Goal: Task Accomplishment & Management: Use online tool/utility

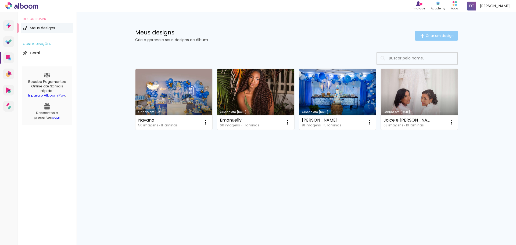
click at [438, 36] on span "Criar um design" at bounding box center [440, 35] width 28 height 3
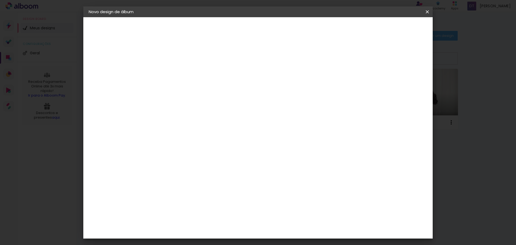
click at [177, 71] on input at bounding box center [177, 72] width 0 height 8
type input "[PERSON_NAME]"
type paper-input "[PERSON_NAME]"
click at [0, 0] on slot "Avançar" at bounding box center [0, 0] width 0 height 0
click at [277, 80] on paper-item "Tamanho Livre" at bounding box center [252, 82] width 52 height 12
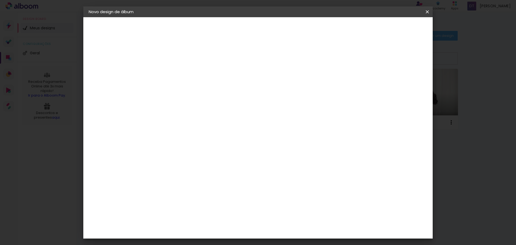
click at [277, 80] on paper-item "Tamanho Livre" at bounding box center [252, 82] width 52 height 12
click at [0, 0] on slot "Avançar" at bounding box center [0, 0] width 0 height 0
click at [235, 84] on span "30" at bounding box center [235, 84] width 9 height 8
click at [234, 85] on span "30" at bounding box center [235, 84] width 9 height 8
click at [235, 83] on span "30" at bounding box center [235, 84] width 9 height 8
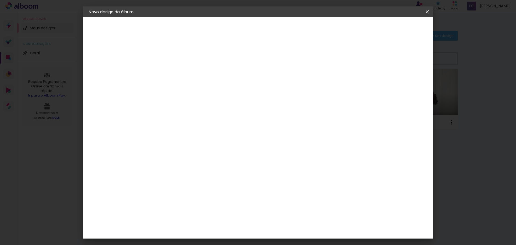
click at [235, 83] on span "30" at bounding box center [235, 84] width 9 height 8
click at [164, 153] on input "30" at bounding box center [160, 153] width 14 height 8
type input "20"
type paper-input "20"
type input "4"
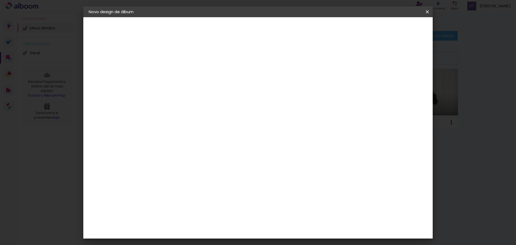
type paper-input "4"
click at [401, 84] on input "4" at bounding box center [401, 81] width 10 height 8
type input "3"
type paper-input "3"
click at [401, 84] on input "3" at bounding box center [401, 81] width 10 height 8
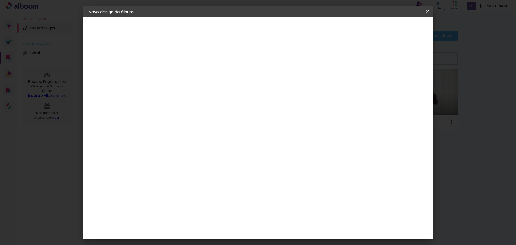
click at [401, 84] on input "3" at bounding box center [401, 81] width 10 height 8
type input "2"
type paper-input "2"
click at [404, 84] on input "2" at bounding box center [402, 81] width 10 height 8
type input "1"
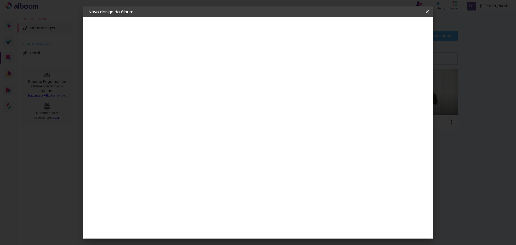
type paper-input "1"
click at [404, 84] on input "1" at bounding box center [403, 81] width 10 height 8
type input "0"
click at [404, 84] on input "0" at bounding box center [403, 81] width 10 height 8
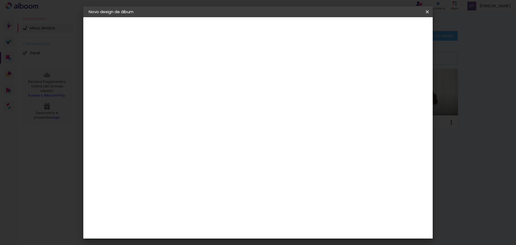
click at [404, 84] on input "0" at bounding box center [403, 81] width 10 height 8
type input "1"
type paper-input "1"
click at [407, 80] on input "1" at bounding box center [403, 81] width 10 height 8
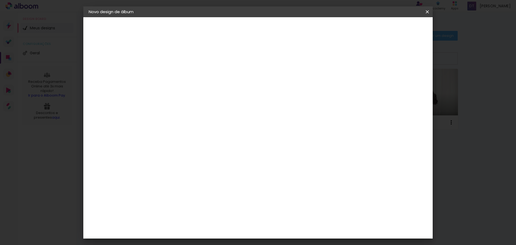
type input "2"
type paper-input "2"
click at [407, 80] on input "2" at bounding box center [402, 81] width 10 height 8
click at [407, 80] on div "mm" at bounding box center [411, 81] width 8 height 8
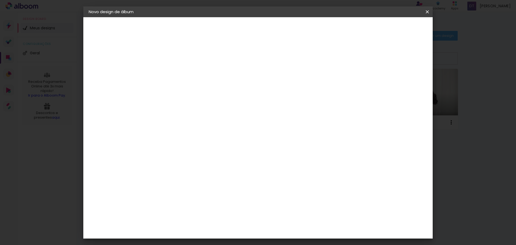
type input "3"
type paper-input "3"
click at [404, 79] on input "3" at bounding box center [401, 81] width 10 height 8
type input "4"
type paper-input "4"
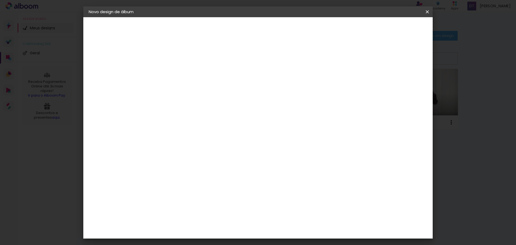
click at [404, 79] on input "4" at bounding box center [401, 81] width 10 height 8
type input "5"
type paper-input "5"
click at [402, 79] on input "5" at bounding box center [400, 81] width 10 height 8
click at [367, 61] on div at bounding box center [364, 61] width 5 height 5
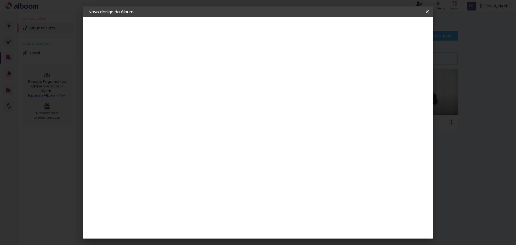
type paper-checkbox "on"
type input "1"
type paper-input "1"
click at [178, 62] on input "1" at bounding box center [173, 61] width 19 height 7
type input "2"
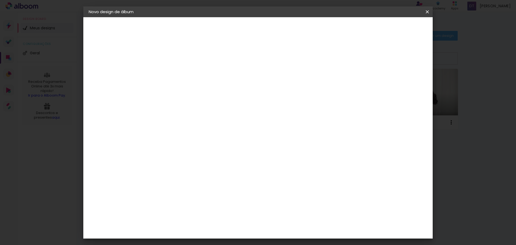
type paper-input "2"
click at [181, 59] on input "2" at bounding box center [173, 61] width 19 height 7
type input "3"
type paper-input "3"
click at [181, 59] on input "3" at bounding box center [173, 61] width 19 height 7
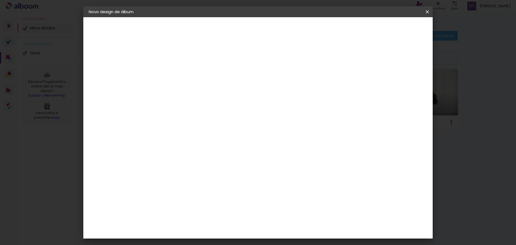
type input "4"
type paper-input "4"
click at [180, 60] on input "4" at bounding box center [173, 61] width 19 height 7
type input "5"
type paper-input "5"
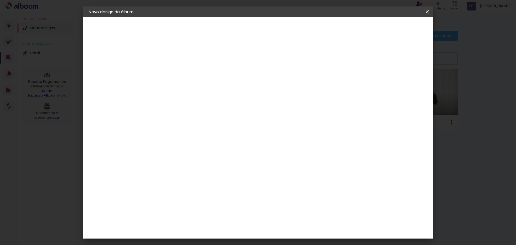
click at [180, 60] on input "5" at bounding box center [173, 61] width 19 height 7
click at [394, 30] on span "Iniciar design" at bounding box center [381, 29] width 24 height 4
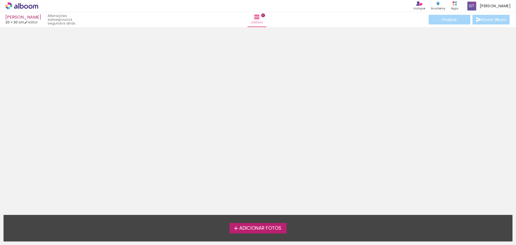
click at [268, 229] on span "Adicionar Fotos" at bounding box center [260, 228] width 42 height 5
click at [0, 0] on input "file" at bounding box center [0, 0] width 0 height 0
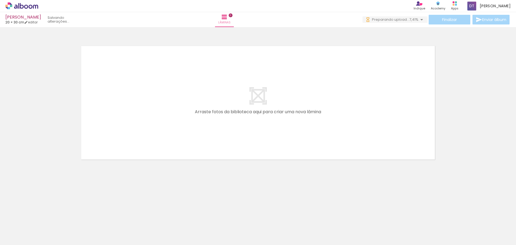
click at [62, 232] on div at bounding box center [54, 227] width 27 height 18
click at [63, 233] on div at bounding box center [54, 227] width 27 height 18
click at [66, 232] on div at bounding box center [54, 227] width 24 height 16
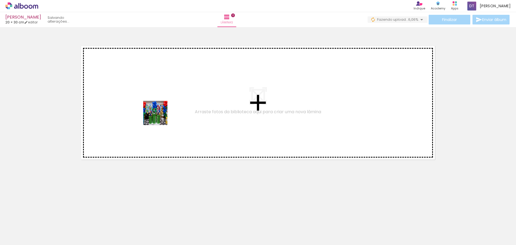
drag, startPoint x: 65, startPoint y: 231, endPoint x: 164, endPoint y: 109, distance: 157.3
click at [164, 109] on quentale-workspace at bounding box center [258, 122] width 516 height 245
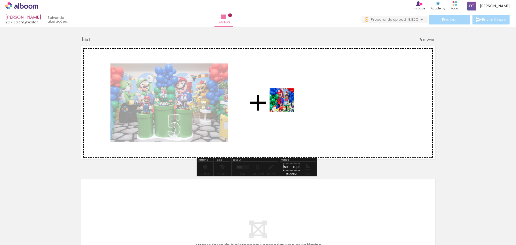
drag, startPoint x: 92, startPoint y: 226, endPoint x: 296, endPoint y: 92, distance: 244.3
click at [296, 92] on quentale-workspace at bounding box center [258, 122] width 516 height 245
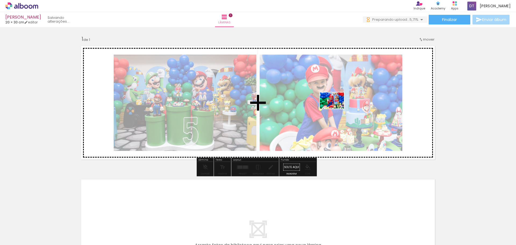
drag, startPoint x: 114, startPoint y: 226, endPoint x: 341, endPoint y: 104, distance: 257.4
click at [341, 104] on quentale-workspace at bounding box center [258, 122] width 516 height 245
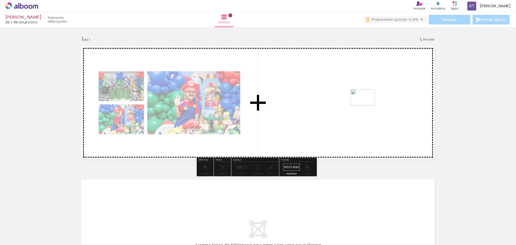
drag, startPoint x: 151, startPoint y: 227, endPoint x: 367, endPoint y: 105, distance: 248.4
click at [367, 105] on quentale-workspace at bounding box center [258, 122] width 516 height 245
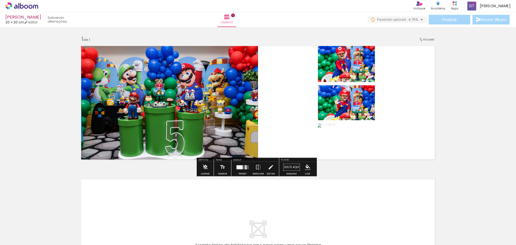
click at [243, 169] on quentale-layouter at bounding box center [243, 167] width 12 height 4
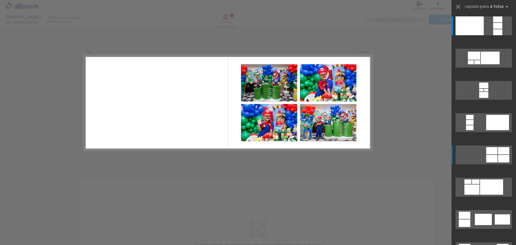
click at [492, 35] on quentale-layouter at bounding box center [484, 25] width 56 height 19
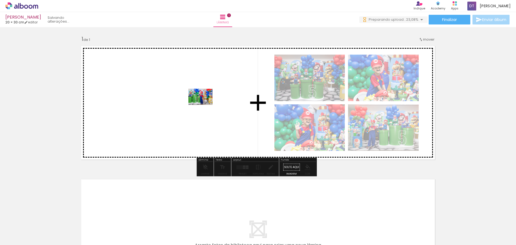
drag, startPoint x: 181, startPoint y: 231, endPoint x: 205, endPoint y: 105, distance: 128.0
click at [205, 105] on quentale-workspace at bounding box center [258, 122] width 516 height 245
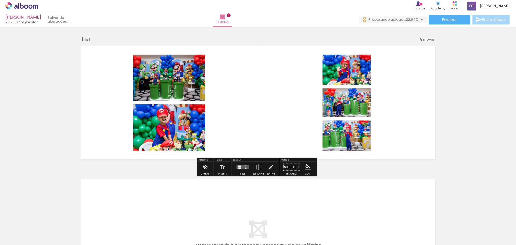
click at [241, 168] on quentale-layouter at bounding box center [243, 167] width 12 height 4
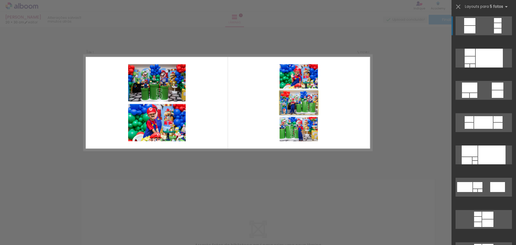
click at [299, 99] on quentale-photo at bounding box center [299, 102] width 38 height 23
drag, startPoint x: 299, startPoint y: 99, endPoint x: 411, endPoint y: 139, distance: 118.9
click at [411, 139] on div "Inserir lâmina 1 de 1 Confirmar Cancelar" at bounding box center [258, 167] width 516 height 280
drag, startPoint x: 303, startPoint y: 105, endPoint x: 330, endPoint y: 193, distance: 91.7
click at [330, 193] on div "Inserir lâmina 1 de 1 Confirmar Cancelar" at bounding box center [258, 167] width 516 height 280
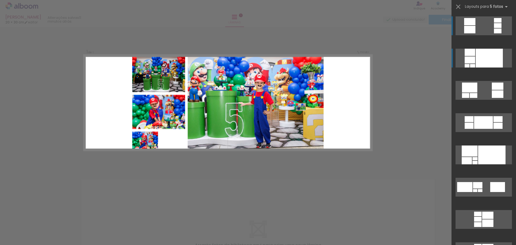
drag, startPoint x: 298, startPoint y: 103, endPoint x: 457, endPoint y: 60, distance: 164.7
click at [457, 60] on quentale-workspace at bounding box center [258, 122] width 516 height 245
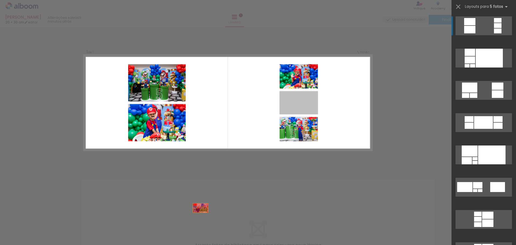
drag, startPoint x: 303, startPoint y: 108, endPoint x: 174, endPoint y: 234, distance: 180.6
click at [174, 234] on quentale-workspace at bounding box center [258, 122] width 516 height 245
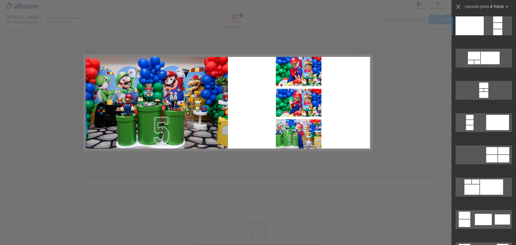
click at [251, 105] on quentale-layouter at bounding box center [228, 103] width 288 height 96
click at [348, 92] on quentale-layouter at bounding box center [228, 103] width 288 height 96
click at [407, 97] on div "Confirmar Cancelar" at bounding box center [258, 167] width 516 height 280
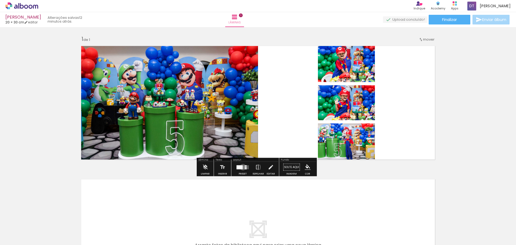
click at [242, 167] on quentale-layouter at bounding box center [243, 167] width 12 height 4
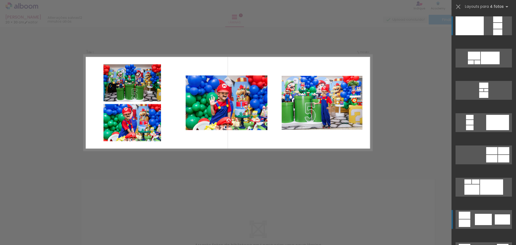
click at [488, 195] on div at bounding box center [491, 186] width 23 height 15
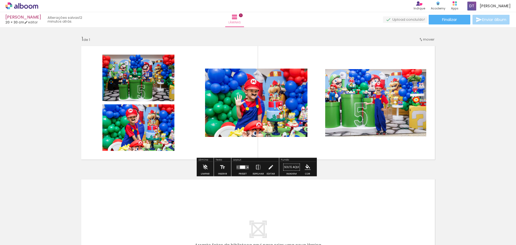
click at [288, 110] on quentale-photo at bounding box center [256, 103] width 102 height 68
click at [289, 110] on quentale-photo at bounding box center [256, 103] width 102 height 68
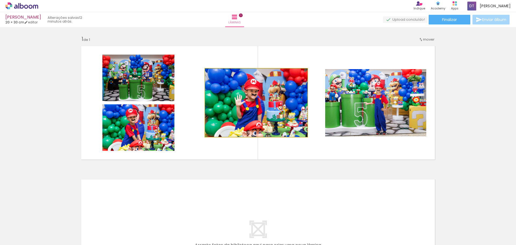
drag, startPoint x: 289, startPoint y: 110, endPoint x: 269, endPoint y: 98, distance: 22.8
drag, startPoint x: 289, startPoint y: 92, endPoint x: 284, endPoint y: 78, distance: 14.4
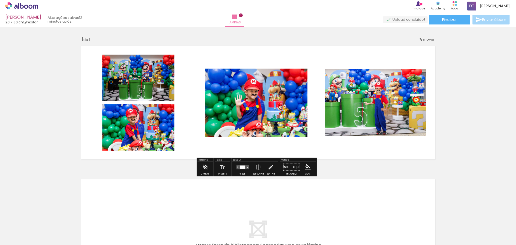
click at [223, 97] on quentale-photo at bounding box center [256, 103] width 102 height 68
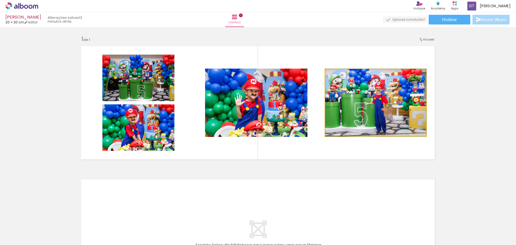
click at [360, 92] on quentale-photo at bounding box center [375, 102] width 101 height 67
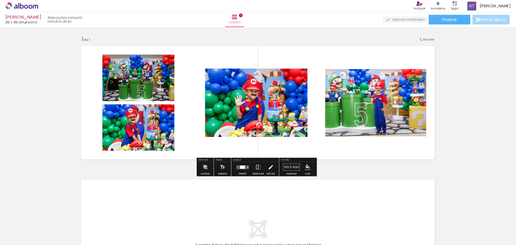
click at [367, 154] on quentale-layouter at bounding box center [258, 103] width 360 height 120
click at [280, 147] on quentale-layouter at bounding box center [258, 103] width 360 height 120
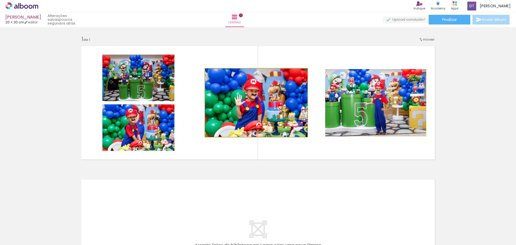
drag, startPoint x: 224, startPoint y: 128, endPoint x: 202, endPoint y: 68, distance: 64.3
click at [202, 68] on quentale-layouter at bounding box center [258, 103] width 360 height 120
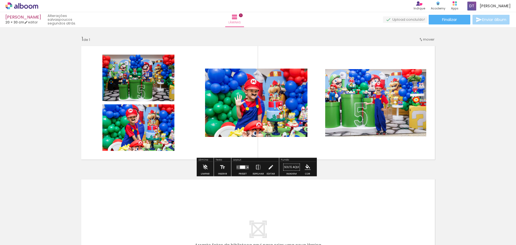
drag, startPoint x: 203, startPoint y: 70, endPoint x: 284, endPoint y: 112, distance: 91.1
click at [200, 67] on quentale-layouter at bounding box center [258, 103] width 360 height 120
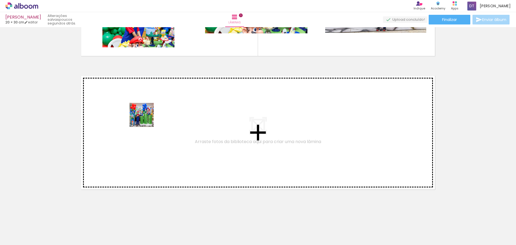
drag, startPoint x: 142, startPoint y: 222, endPoint x: 146, endPoint y: 106, distance: 115.7
click at [146, 106] on quentale-workspace at bounding box center [258, 122] width 516 height 245
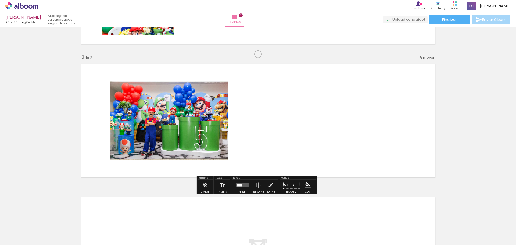
scroll to position [117, 0]
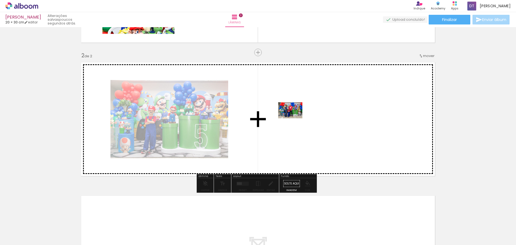
drag, startPoint x: 213, startPoint y: 231, endPoint x: 294, endPoint y: 118, distance: 139.1
click at [294, 118] on quentale-workspace at bounding box center [258, 122] width 516 height 245
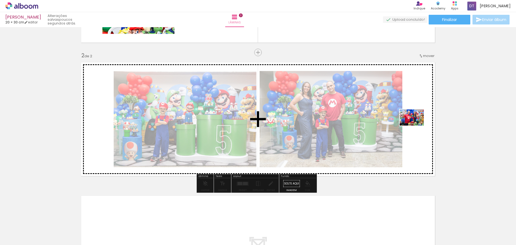
drag, startPoint x: 262, startPoint y: 227, endPoint x: 416, endPoint y: 126, distance: 183.9
click at [416, 126] on quentale-workspace at bounding box center [258, 122] width 516 height 245
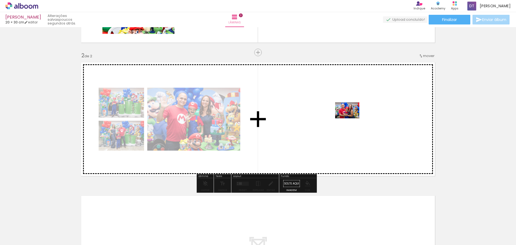
drag, startPoint x: 359, startPoint y: 228, endPoint x: 351, endPoint y: 118, distance: 110.0
click at [351, 118] on quentale-workspace at bounding box center [258, 122] width 516 height 245
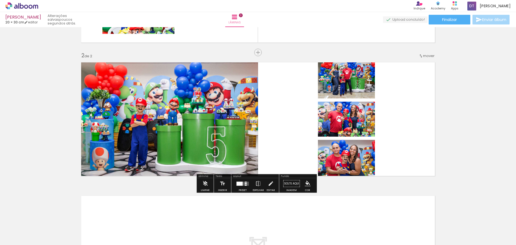
click at [242, 184] on quentale-layouter at bounding box center [243, 183] width 12 height 4
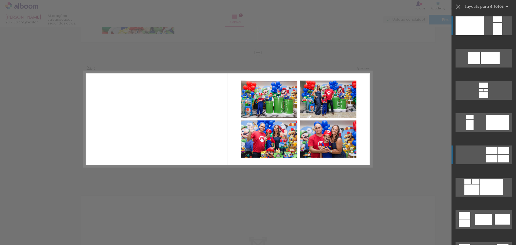
click at [491, 35] on quentale-layouter at bounding box center [484, 25] width 56 height 19
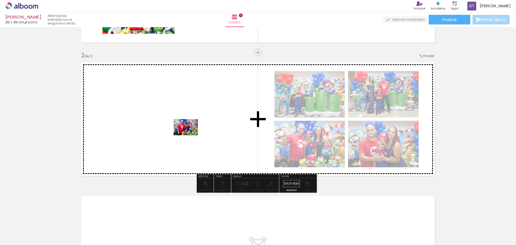
drag, startPoint x: 239, startPoint y: 230, endPoint x: 190, endPoint y: 135, distance: 106.8
click at [190, 135] on quentale-workspace at bounding box center [258, 122] width 516 height 245
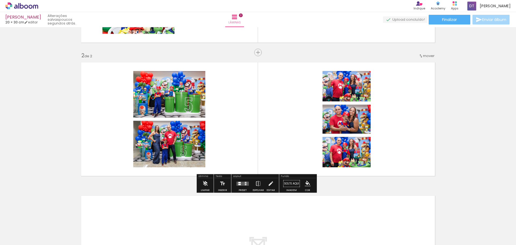
click at [245, 184] on div at bounding box center [246, 184] width 2 height 1
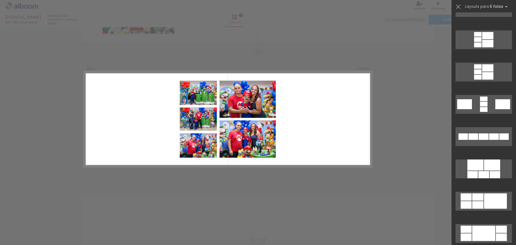
scroll to position [188, 0]
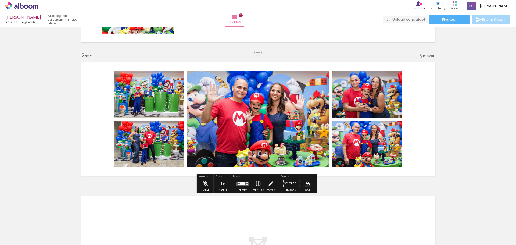
click at [150, 103] on quentale-photo at bounding box center [149, 94] width 70 height 47
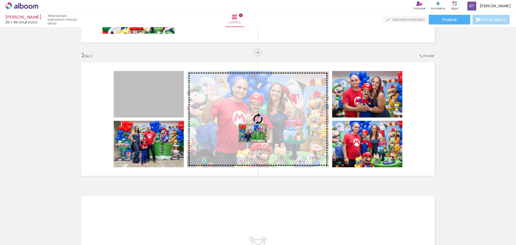
drag, startPoint x: 160, startPoint y: 103, endPoint x: 251, endPoint y: 133, distance: 96.0
click at [0, 0] on slot at bounding box center [0, 0] width 0 height 0
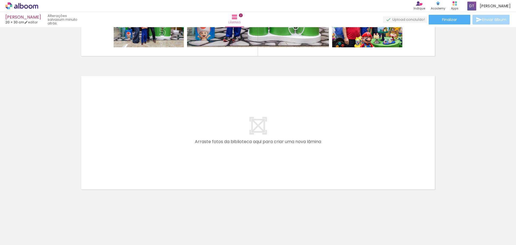
scroll to position [0, 19]
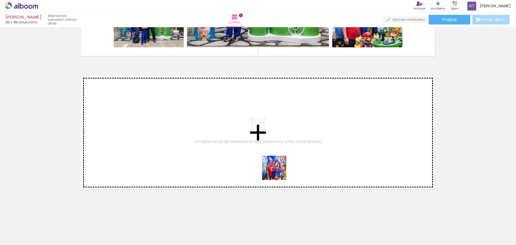
drag, startPoint x: 283, startPoint y: 233, endPoint x: 265, endPoint y: 138, distance: 96.3
click at [265, 138] on quentale-workspace at bounding box center [258, 122] width 516 height 245
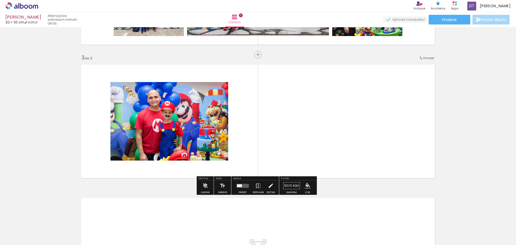
scroll to position [250, 0]
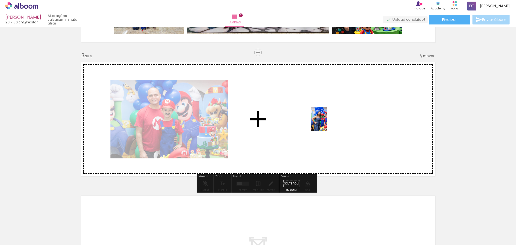
drag, startPoint x: 307, startPoint y: 230, endPoint x: 327, endPoint y: 123, distance: 109.1
click at [327, 123] on quentale-workspace at bounding box center [258, 122] width 516 height 245
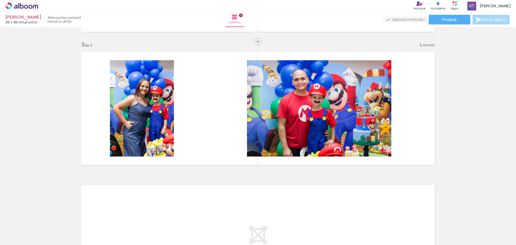
scroll to position [269, 0]
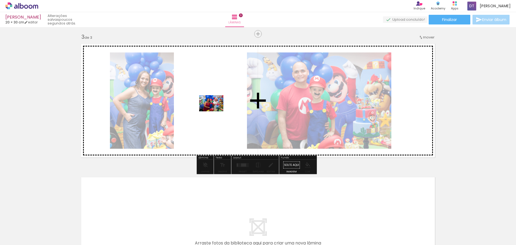
drag, startPoint x: 366, startPoint y: 231, endPoint x: 215, endPoint y: 111, distance: 192.5
click at [215, 111] on quentale-workspace at bounding box center [258, 122] width 516 height 245
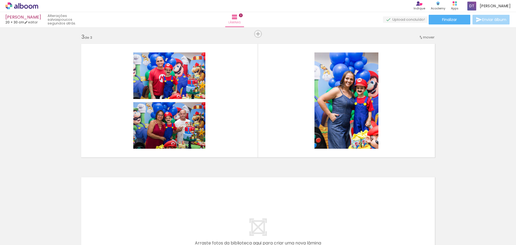
scroll to position [0, 213]
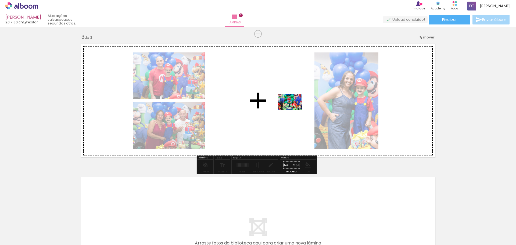
drag, startPoint x: 293, startPoint y: 235, endPoint x: 294, endPoint y: 110, distance: 124.7
click at [294, 110] on quentale-workspace at bounding box center [258, 122] width 516 height 245
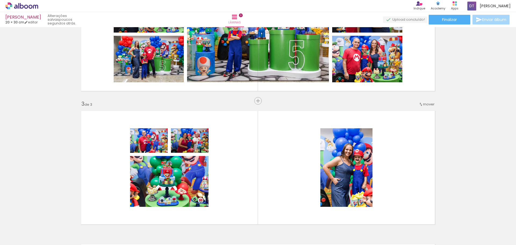
scroll to position [215, 0]
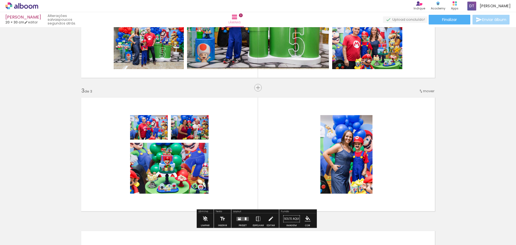
click at [158, 173] on quentale-photo at bounding box center [169, 168] width 78 height 51
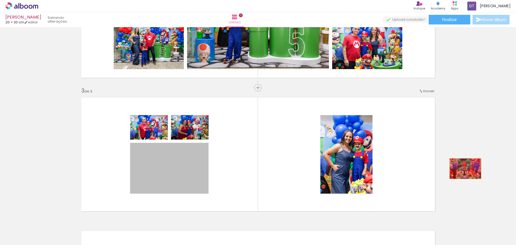
drag, startPoint x: 158, startPoint y: 173, endPoint x: 463, endPoint y: 169, distance: 305.7
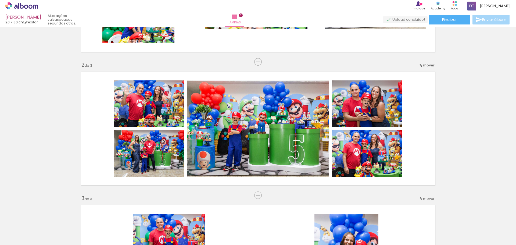
scroll to position [0, 0]
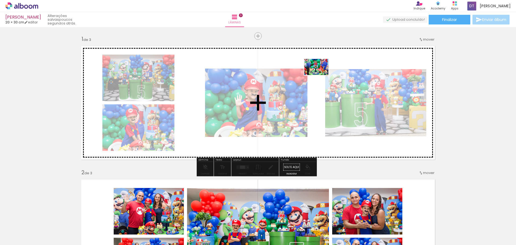
drag, startPoint x: 506, startPoint y: 231, endPoint x: 320, endPoint y: 75, distance: 243.1
click at [320, 75] on quentale-workspace at bounding box center [258, 122] width 516 height 245
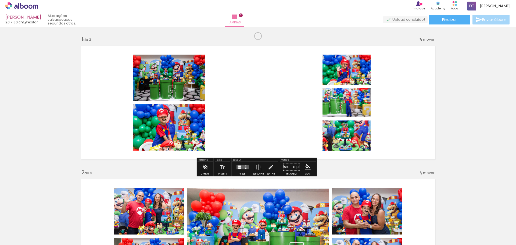
click at [244, 169] on div at bounding box center [242, 167] width 15 height 11
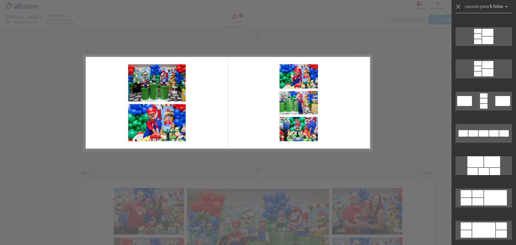
scroll to position [188, 0]
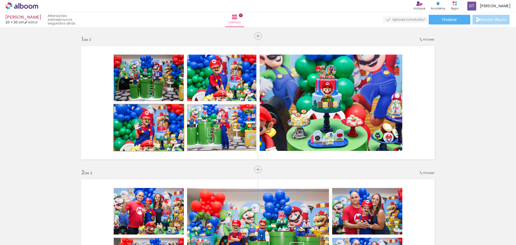
drag, startPoint x: 171, startPoint y: 138, endPoint x: 178, endPoint y: 138, distance: 7.0
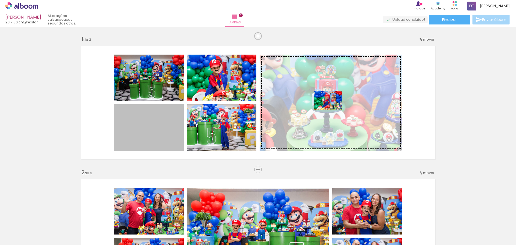
drag, startPoint x: 178, startPoint y: 138, endPoint x: 326, endPoint y: 100, distance: 153.2
click at [0, 0] on slot at bounding box center [0, 0] width 0 height 0
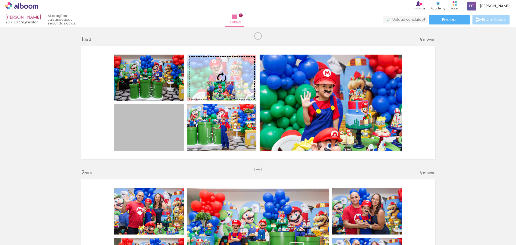
drag, startPoint x: 165, startPoint y: 136, endPoint x: 219, endPoint y: 91, distance: 70.0
click at [0, 0] on slot at bounding box center [0, 0] width 0 height 0
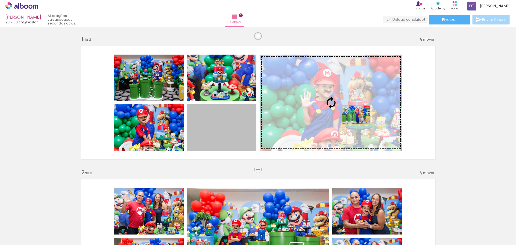
drag, startPoint x: 232, startPoint y: 135, endPoint x: 354, endPoint y: 115, distance: 123.7
click at [0, 0] on slot at bounding box center [0, 0] width 0 height 0
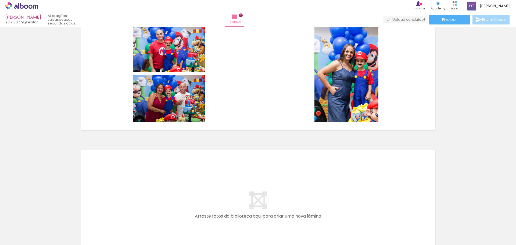
scroll to position [0, 278]
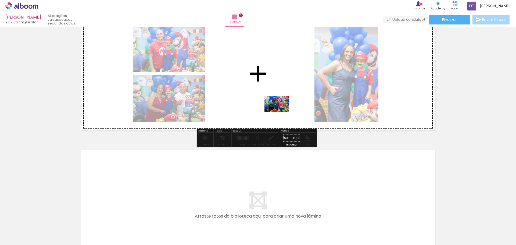
drag, startPoint x: 261, startPoint y: 226, endPoint x: 281, endPoint y: 110, distance: 118.4
click at [281, 110] on quentale-workspace at bounding box center [258, 122] width 516 height 245
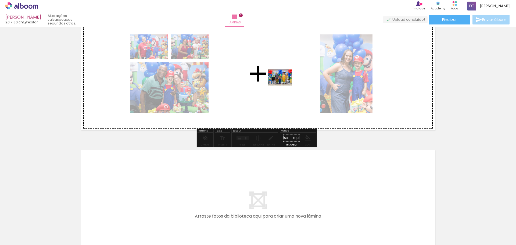
drag, startPoint x: 289, startPoint y: 228, endPoint x: 284, endPoint y: 85, distance: 142.3
click at [284, 85] on quentale-workspace at bounding box center [258, 122] width 516 height 245
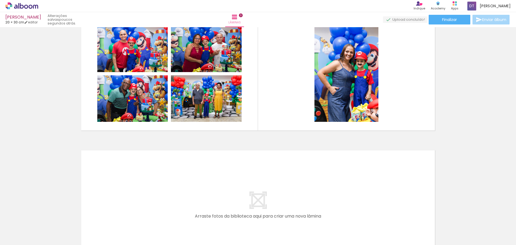
scroll to position [0, 609]
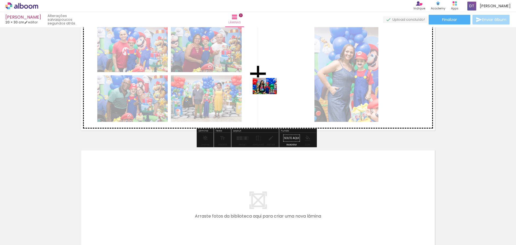
drag, startPoint x: 139, startPoint y: 229, endPoint x: 283, endPoint y: 88, distance: 201.1
click at [283, 88] on quentale-workspace at bounding box center [258, 122] width 516 height 245
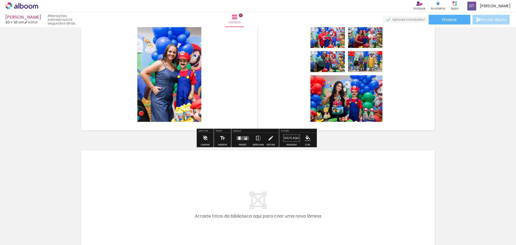
click at [240, 136] on quentale-layouter at bounding box center [243, 138] width 12 height 4
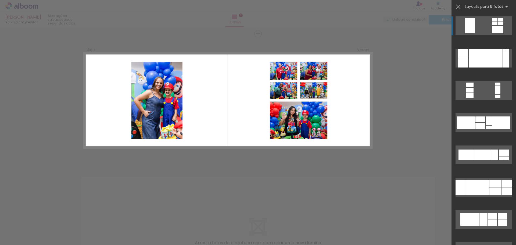
scroll to position [250, 0]
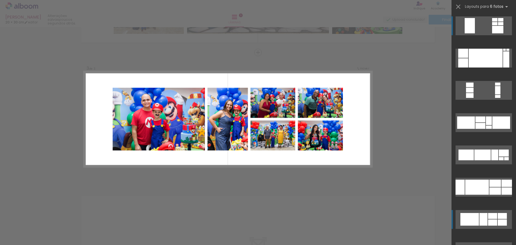
click at [475, 33] on div at bounding box center [470, 25] width 10 height 15
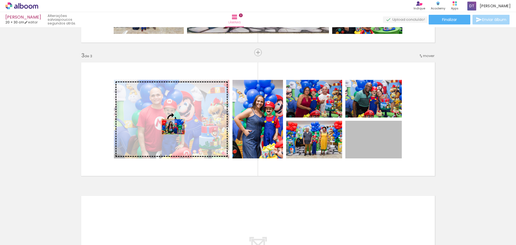
drag, startPoint x: 374, startPoint y: 146, endPoint x: 171, endPoint y: 127, distance: 204.4
click at [0, 0] on slot at bounding box center [0, 0] width 0 height 0
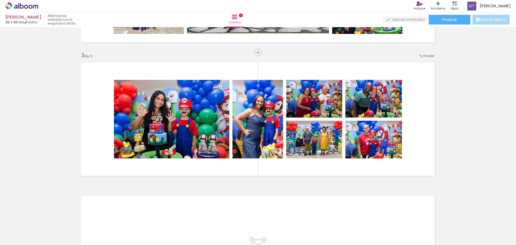
click at [447, 137] on div "Inserir lâmina 1 de 3 Inserir lâmina 2 de 3 Inserir lâmina 3 de 3" at bounding box center [258, 46] width 516 height 534
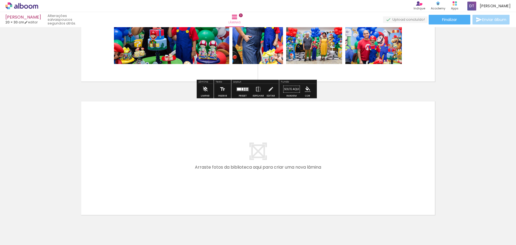
scroll to position [370, 0]
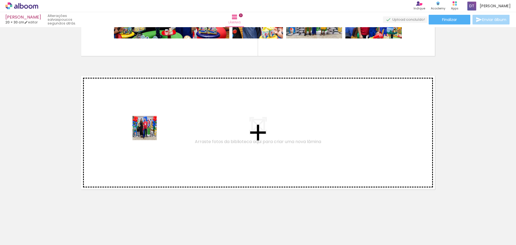
drag, startPoint x: 88, startPoint y: 228, endPoint x: 150, endPoint y: 130, distance: 115.6
click at [150, 130] on quentale-workspace at bounding box center [258, 122] width 516 height 245
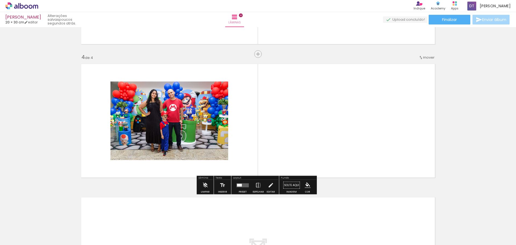
scroll to position [384, 0]
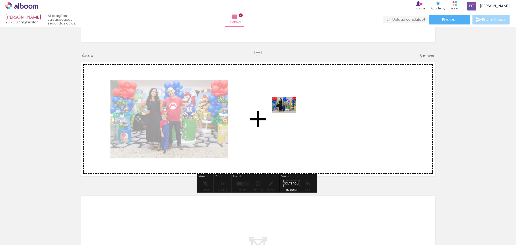
drag, startPoint x: 108, startPoint y: 225, endPoint x: 288, endPoint y: 113, distance: 212.5
click at [288, 113] on quentale-workspace at bounding box center [258, 122] width 516 height 245
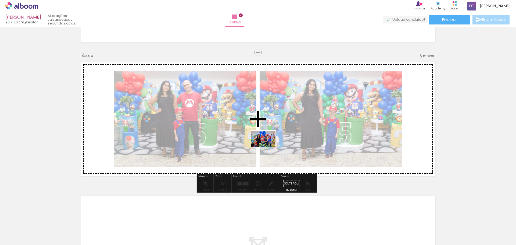
drag, startPoint x: 162, startPoint y: 230, endPoint x: 267, endPoint y: 147, distance: 134.3
click at [267, 147] on quentale-workspace at bounding box center [258, 122] width 516 height 245
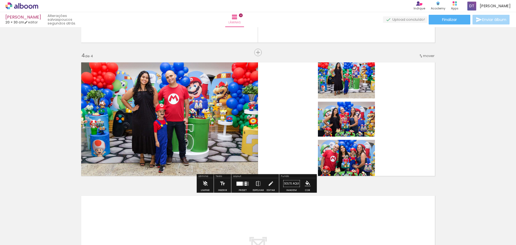
scroll to position [0, 609]
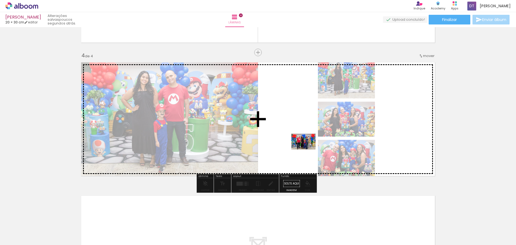
drag, startPoint x: 227, startPoint y: 232, endPoint x: 308, endPoint y: 149, distance: 115.4
click at [308, 149] on quentale-workspace at bounding box center [258, 122] width 516 height 245
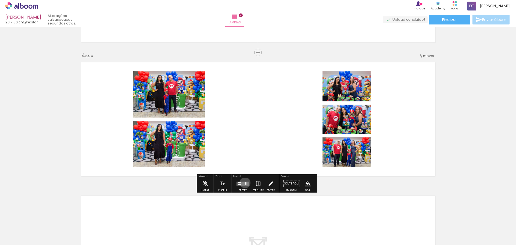
click at [244, 183] on quentale-layouter at bounding box center [243, 183] width 12 height 4
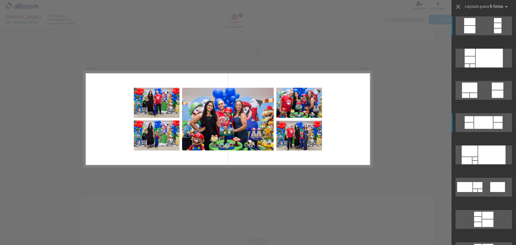
click at [505, 35] on quentale-layouter at bounding box center [484, 25] width 56 height 19
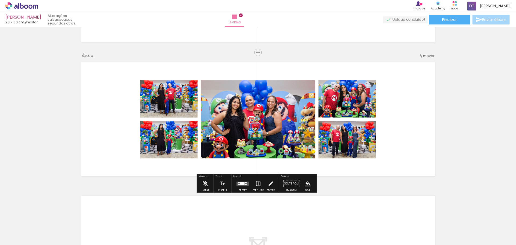
click at [306, 113] on quentale-photo at bounding box center [258, 119] width 115 height 78
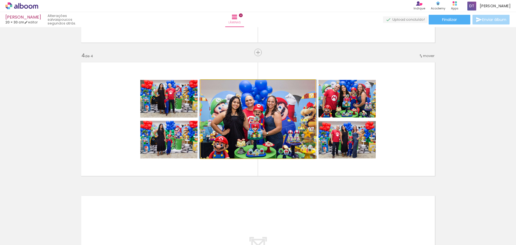
click at [286, 122] on quentale-photo at bounding box center [258, 119] width 115 height 78
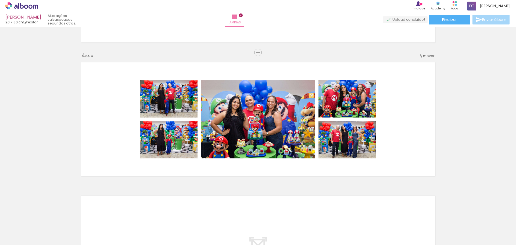
scroll to position [0, 506]
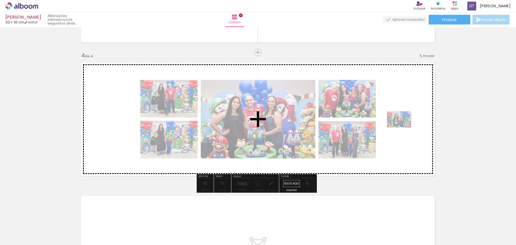
drag, startPoint x: 240, startPoint y: 227, endPoint x: 403, endPoint y: 127, distance: 191.5
click at [403, 127] on quentale-workspace at bounding box center [258, 122] width 516 height 245
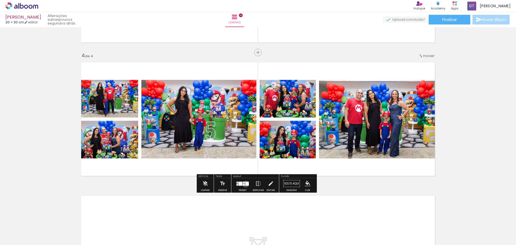
click at [245, 184] on div at bounding box center [246, 183] width 3 height 4
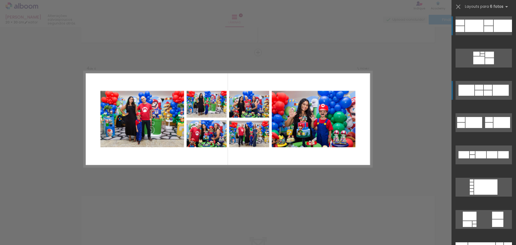
click at [465, 32] on div at bounding box center [460, 29] width 9 height 6
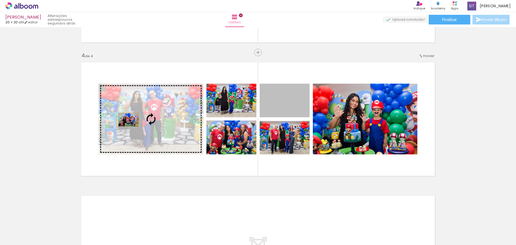
drag, startPoint x: 293, startPoint y: 107, endPoint x: 126, endPoint y: 120, distance: 167.7
click at [0, 0] on slot at bounding box center [0, 0] width 0 height 0
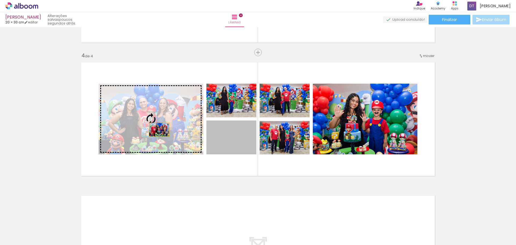
drag, startPoint x: 231, startPoint y: 146, endPoint x: 157, endPoint y: 130, distance: 75.5
click at [0, 0] on slot at bounding box center [0, 0] width 0 height 0
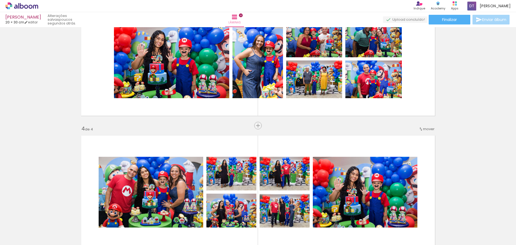
scroll to position [303, 0]
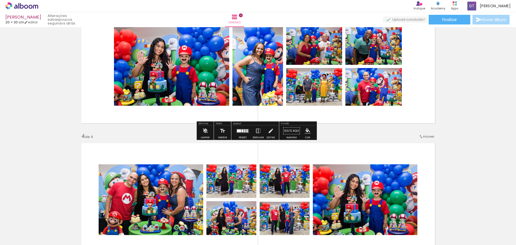
click at [183, 72] on quentale-photo at bounding box center [171, 66] width 115 height 78
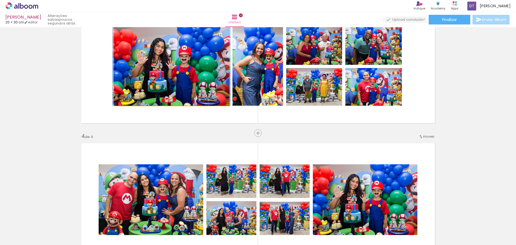
click at [183, 72] on quentale-photo at bounding box center [171, 66] width 115 height 78
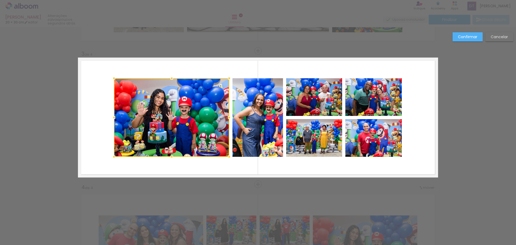
scroll to position [250, 0]
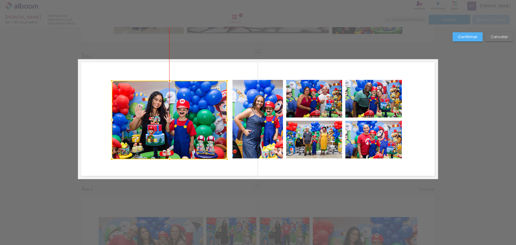
drag, startPoint x: 195, startPoint y: 128, endPoint x: 189, endPoint y: 129, distance: 6.0
click at [189, 129] on div at bounding box center [169, 120] width 115 height 78
click at [0, 0] on slot "Confirmar" at bounding box center [0, 0] width 0 height 0
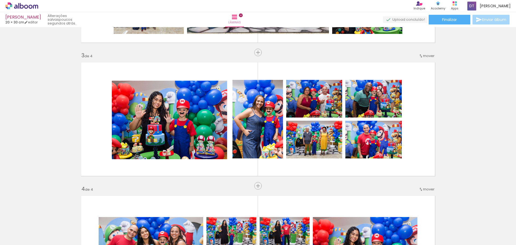
scroll to position [0, 415]
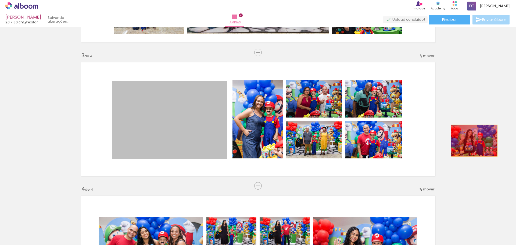
drag, startPoint x: 180, startPoint y: 145, endPoint x: 474, endPoint y: 140, distance: 293.9
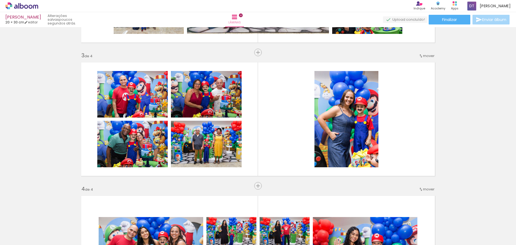
scroll to position [0, 273]
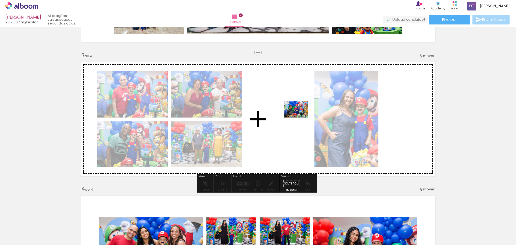
drag, startPoint x: 148, startPoint y: 232, endPoint x: 300, endPoint y: 117, distance: 190.6
click at [300, 117] on quentale-workspace at bounding box center [258, 122] width 516 height 245
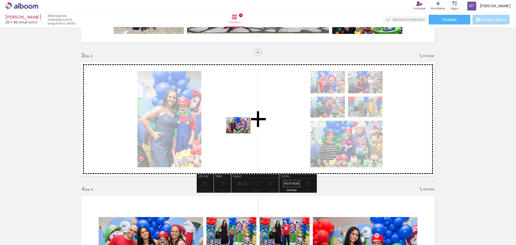
drag, startPoint x: 212, startPoint y: 215, endPoint x: 242, endPoint y: 133, distance: 86.8
click at [242, 133] on quentale-workspace at bounding box center [258, 122] width 516 height 245
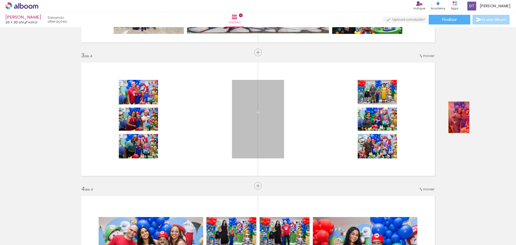
drag, startPoint x: 271, startPoint y: 118, endPoint x: 457, endPoint y: 117, distance: 186.0
click at [457, 117] on div "Inserir lâmina 1 de 4 Inserir lâmina 2 de 4 Inserir lâmina 3 de 4 Inserir lâmin…" at bounding box center [258, 112] width 516 height 667
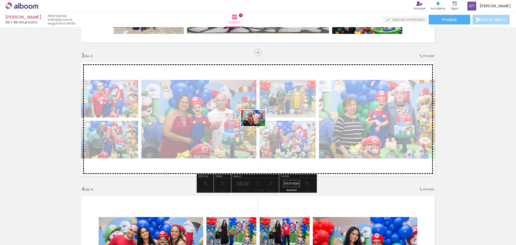
drag, startPoint x: 182, startPoint y: 221, endPoint x: 257, endPoint y: 126, distance: 121.3
click at [257, 126] on quentale-workspace at bounding box center [258, 122] width 516 height 245
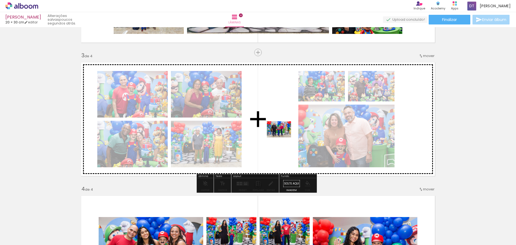
drag, startPoint x: 317, startPoint y: 228, endPoint x: 283, endPoint y: 137, distance: 96.9
click at [283, 137] on quentale-workspace at bounding box center [258, 122] width 516 height 245
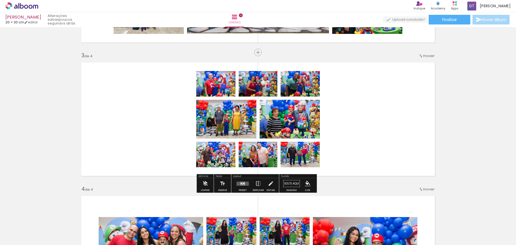
click at [239, 183] on quentale-layouter at bounding box center [243, 183] width 12 height 4
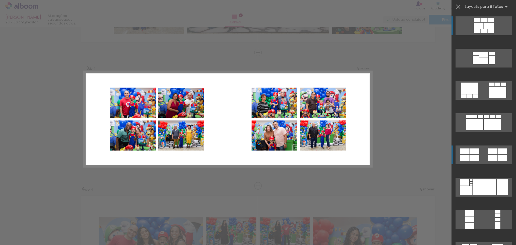
click at [485, 35] on quentale-layouter at bounding box center [484, 25] width 56 height 19
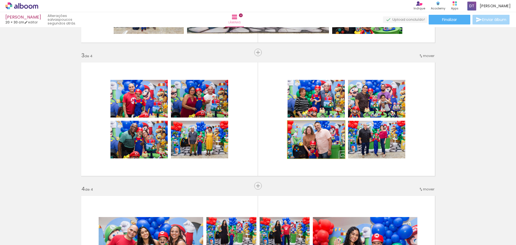
click at [323, 152] on quentale-photo at bounding box center [316, 140] width 57 height 38
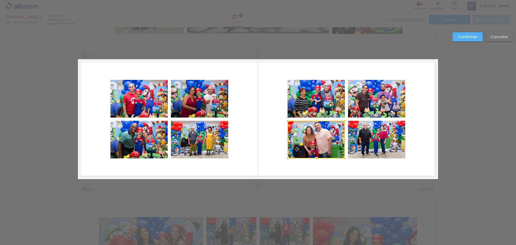
click at [146, 96] on quentale-photo at bounding box center [138, 99] width 57 height 38
click at [189, 94] on quentale-photo at bounding box center [199, 99] width 57 height 38
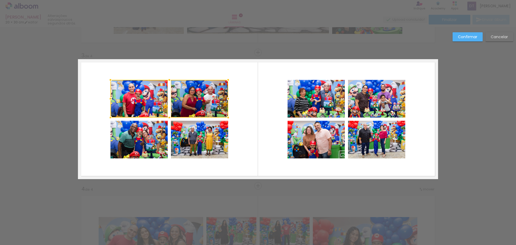
click at [142, 134] on quentale-photo at bounding box center [138, 140] width 57 height 38
click at [142, 117] on div at bounding box center [169, 99] width 118 height 38
click at [181, 141] on quentale-photo at bounding box center [199, 140] width 57 height 38
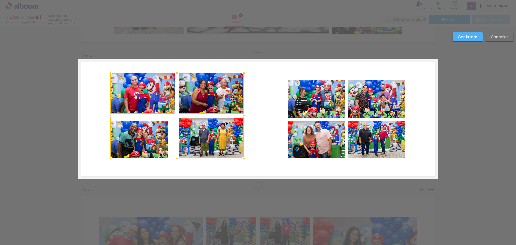
drag, startPoint x: 225, startPoint y: 80, endPoint x: 244, endPoint y: 73, distance: 20.6
click at [244, 73] on div at bounding box center [243, 72] width 11 height 11
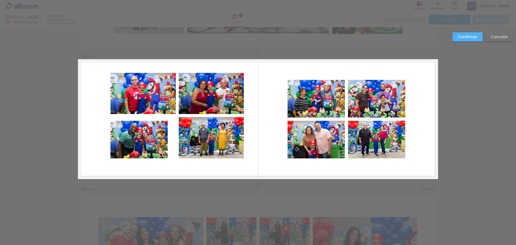
click at [0, 0] on slot "Cancelar" at bounding box center [0, 0] width 0 height 0
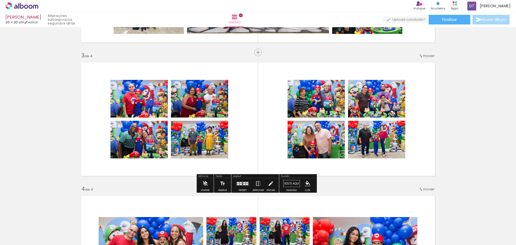
click at [155, 112] on quentale-photo at bounding box center [138, 99] width 57 height 38
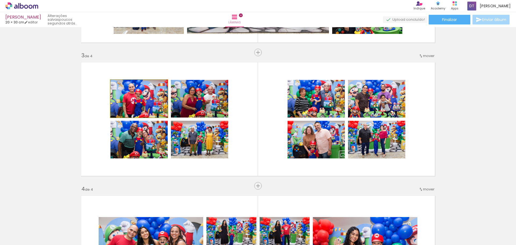
click at [155, 112] on quentale-photo at bounding box center [138, 99] width 57 height 38
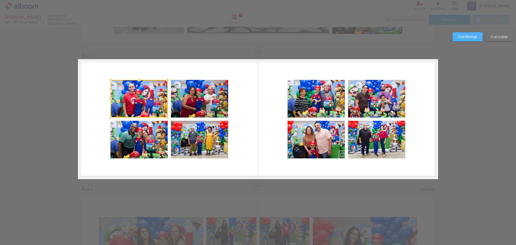
click at [188, 114] on quentale-photo at bounding box center [199, 99] width 57 height 38
click at [154, 139] on quentale-photo at bounding box center [138, 140] width 57 height 38
click at [190, 141] on div at bounding box center [169, 119] width 118 height 78
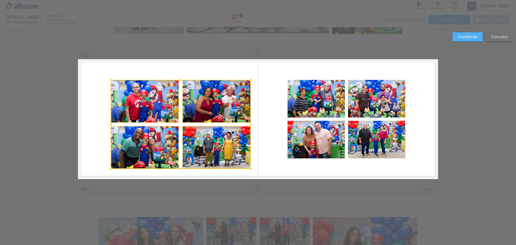
drag, startPoint x: 226, startPoint y: 159, endPoint x: 248, endPoint y: 169, distance: 24.5
click at [248, 169] on div at bounding box center [250, 168] width 11 height 11
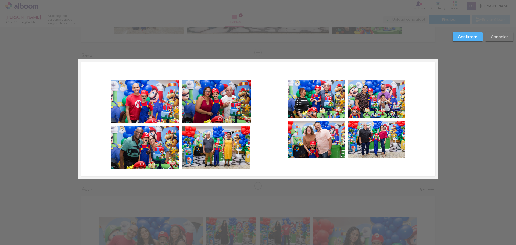
click at [122, 89] on quentale-photo at bounding box center [145, 101] width 69 height 43
click at [205, 102] on quentale-photo at bounding box center [216, 101] width 69 height 43
drag, startPoint x: 209, startPoint y: 142, endPoint x: 200, endPoint y: 143, distance: 8.9
click at [209, 142] on quentale-photo at bounding box center [216, 147] width 69 height 43
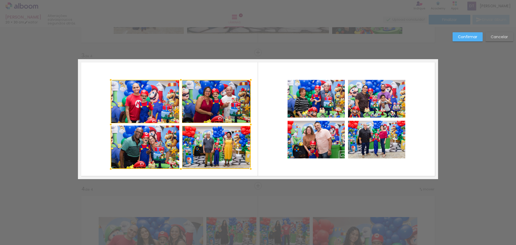
click at [151, 146] on div at bounding box center [181, 124] width 140 height 89
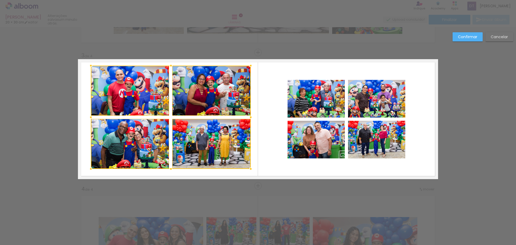
drag, startPoint x: 109, startPoint y: 80, endPoint x: 89, endPoint y: 66, distance: 24.5
click at [89, 66] on div at bounding box center [90, 65] width 11 height 11
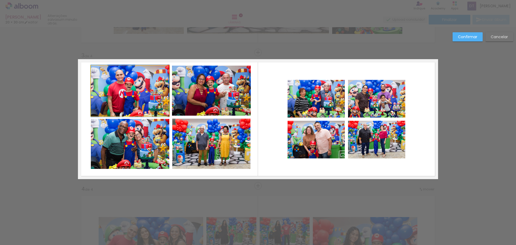
click at [143, 87] on quentale-photo at bounding box center [130, 91] width 78 height 50
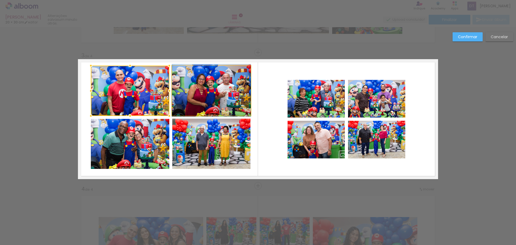
click at [196, 92] on quentale-photo at bounding box center [211, 91] width 79 height 50
click at [194, 142] on quentale-photo at bounding box center [211, 144] width 78 height 50
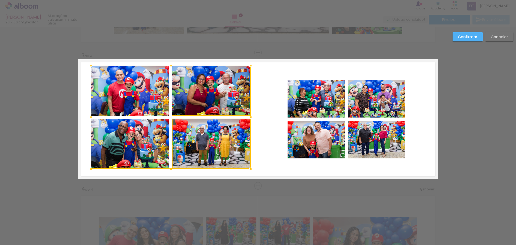
click at [151, 143] on div at bounding box center [171, 117] width 160 height 103
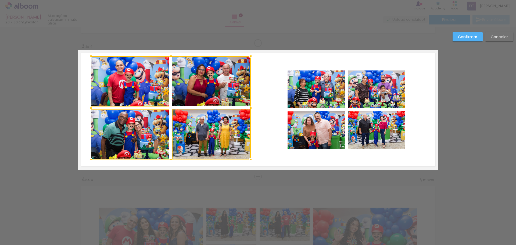
scroll to position [261, 0]
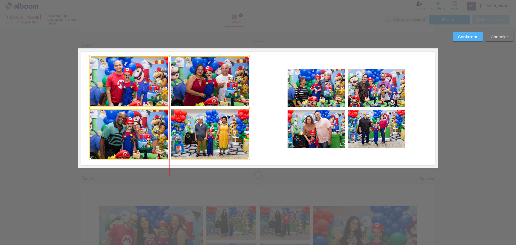
click at [179, 105] on div at bounding box center [170, 107] width 160 height 103
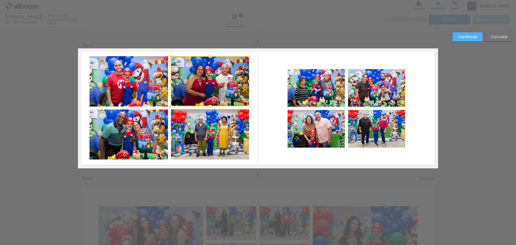
click at [308, 101] on quentale-photo at bounding box center [316, 88] width 57 height 38
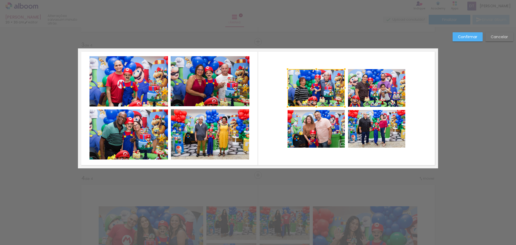
click at [383, 95] on quentale-photo at bounding box center [376, 88] width 57 height 38
click at [374, 132] on quentale-photo at bounding box center [376, 129] width 57 height 38
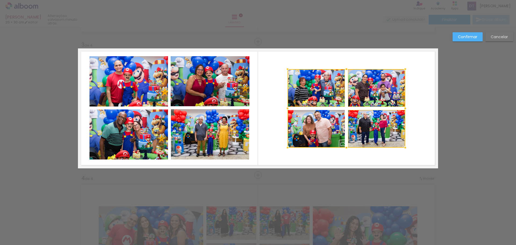
click at [312, 132] on div at bounding box center [347, 108] width 118 height 78
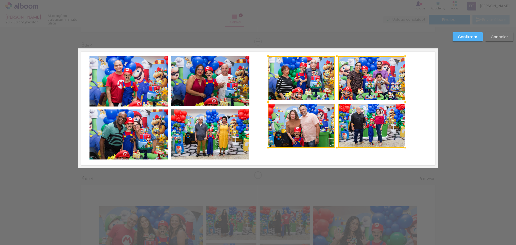
drag, startPoint x: 287, startPoint y: 71, endPoint x: 266, endPoint y: 58, distance: 24.6
click at [266, 58] on div at bounding box center [268, 56] width 11 height 11
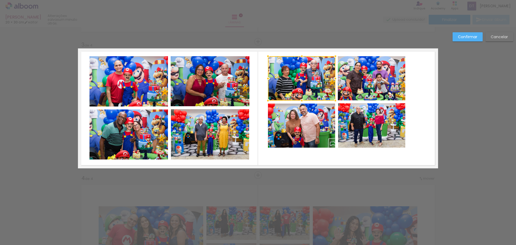
click at [317, 89] on div at bounding box center [301, 78] width 67 height 44
click at [358, 87] on quentale-photo at bounding box center [371, 78] width 67 height 44
click at [358, 126] on quentale-photo at bounding box center [371, 125] width 67 height 44
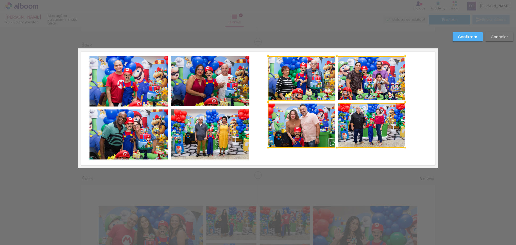
click at [297, 127] on div at bounding box center [336, 101] width 137 height 91
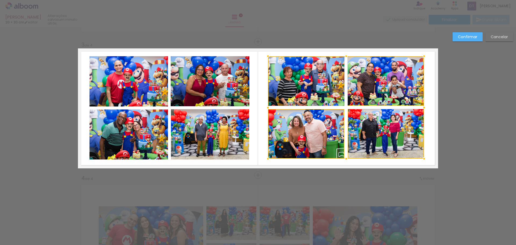
drag, startPoint x: 403, startPoint y: 147, endPoint x: 422, endPoint y: 158, distance: 21.8
click at [422, 158] on div at bounding box center [424, 158] width 11 height 11
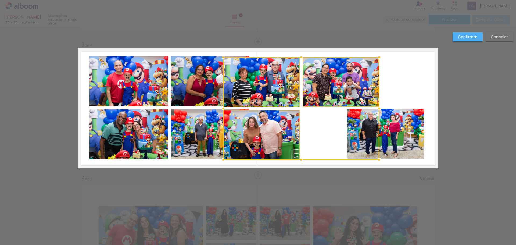
drag, startPoint x: 389, startPoint y: 133, endPoint x: 344, endPoint y: 136, distance: 45.1
click at [344, 136] on div at bounding box center [301, 108] width 156 height 102
click at [474, 110] on div "Confirmar Cancelar" at bounding box center [258, 106] width 516 height 680
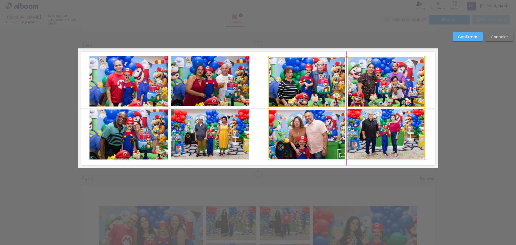
drag, startPoint x: 270, startPoint y: 90, endPoint x: 315, endPoint y: 90, distance: 44.4
click at [315, 90] on div at bounding box center [347, 108] width 156 height 102
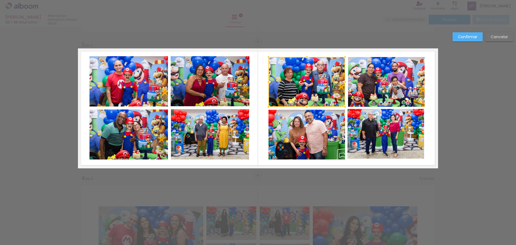
click at [315, 89] on div at bounding box center [307, 82] width 77 height 50
click at [368, 93] on quentale-photo at bounding box center [386, 82] width 77 height 50
click at [320, 125] on quentale-photo at bounding box center [307, 135] width 77 height 50
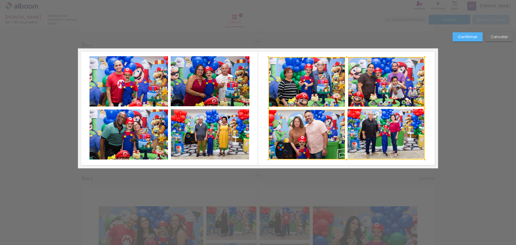
click at [373, 134] on div at bounding box center [347, 108] width 156 height 102
click at [388, 128] on div at bounding box center [347, 108] width 156 height 102
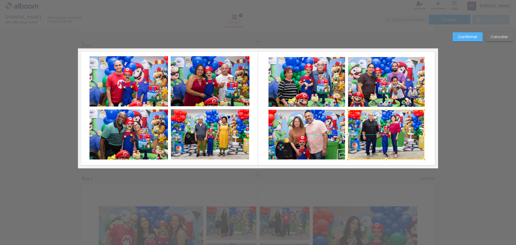
click at [388, 129] on div at bounding box center [386, 135] width 77 height 50
click at [450, 128] on div "Confirmar Cancelar" at bounding box center [258, 106] width 516 height 680
click at [474, 119] on div "Confirmar Cancelar" at bounding box center [258, 106] width 516 height 680
click at [429, 115] on quentale-layouter at bounding box center [258, 108] width 360 height 120
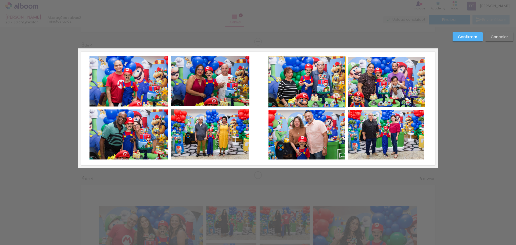
click at [316, 95] on quentale-photo at bounding box center [307, 82] width 77 height 50
click at [366, 91] on quentale-photo at bounding box center [386, 82] width 77 height 50
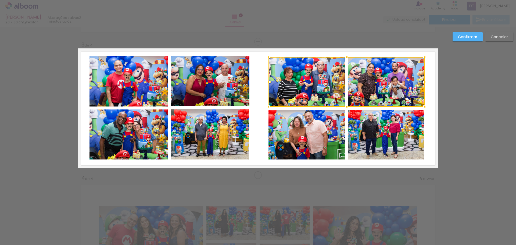
click at [325, 127] on quentale-photo at bounding box center [307, 135] width 77 height 50
click at [361, 136] on div at bounding box center [347, 108] width 156 height 102
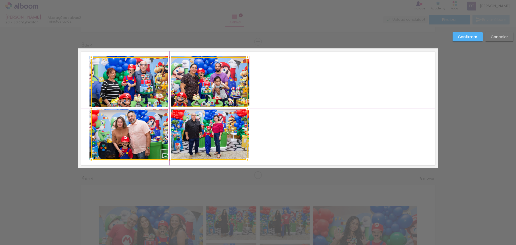
drag, startPoint x: 328, startPoint y: 139, endPoint x: 160, endPoint y: 131, distance: 168.2
click at [160, 131] on div at bounding box center [169, 108] width 156 height 102
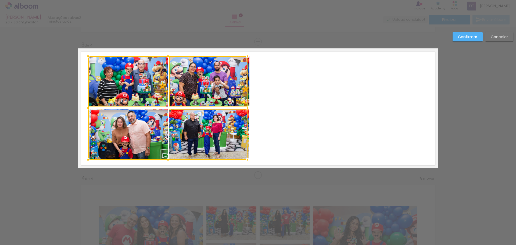
drag, startPoint x: 88, startPoint y: 58, endPoint x: 78, endPoint y: 64, distance: 12.0
click at [78, 64] on album-spread "3 de 4" at bounding box center [258, 108] width 360 height 120
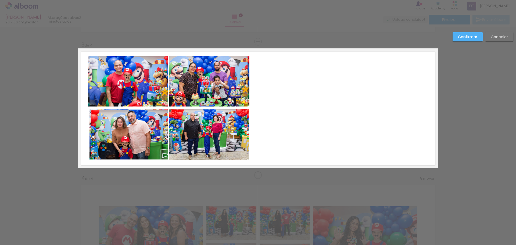
click at [147, 97] on quentale-photo at bounding box center [129, 81] width 78 height 50
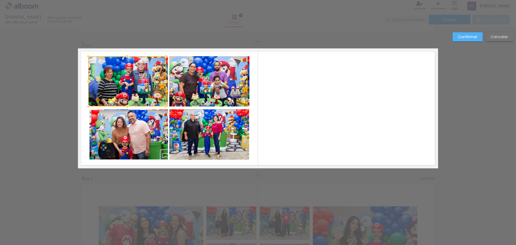
click at [205, 91] on quentale-photo at bounding box center [208, 81] width 78 height 50
click at [145, 127] on quentale-photo at bounding box center [129, 135] width 77 height 50
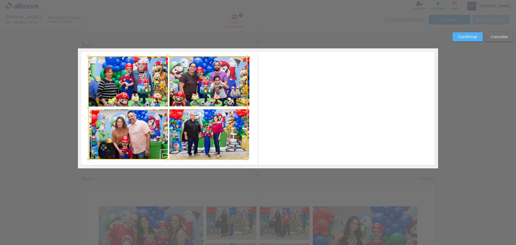
click at [198, 136] on div at bounding box center [167, 107] width 159 height 103
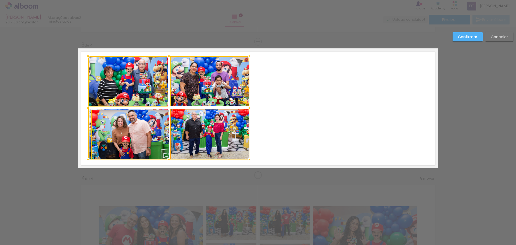
drag, startPoint x: 245, startPoint y: 160, endPoint x: 172, endPoint y: 135, distance: 77.0
click at [244, 160] on div at bounding box center [249, 159] width 11 height 11
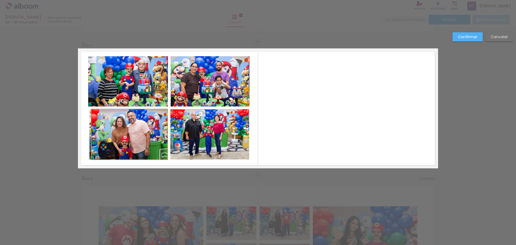
click at [155, 132] on quentale-photo at bounding box center [129, 134] width 76 height 50
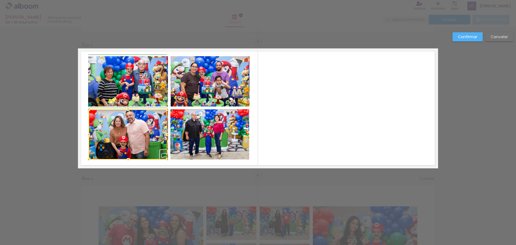
click at [88, 110] on div at bounding box center [88, 109] width 11 height 11
click at [298, 147] on quentale-layouter at bounding box center [258, 108] width 360 height 120
click at [144, 128] on quentale-photo at bounding box center [128, 134] width 79 height 50
drag, startPoint x: 165, startPoint y: 134, endPoint x: 234, endPoint y: 127, distance: 68.7
click at [166, 134] on div at bounding box center [167, 134] width 11 height 11
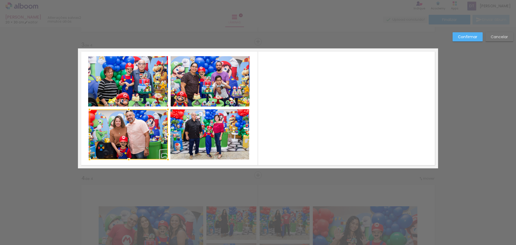
click at [355, 127] on quentale-layouter at bounding box center [258, 108] width 360 height 120
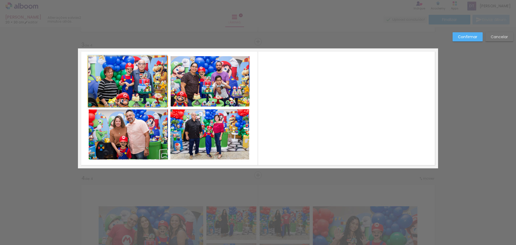
click at [131, 98] on quentale-photo at bounding box center [127, 81] width 79 height 50
click at [167, 82] on div at bounding box center [167, 81] width 11 height 11
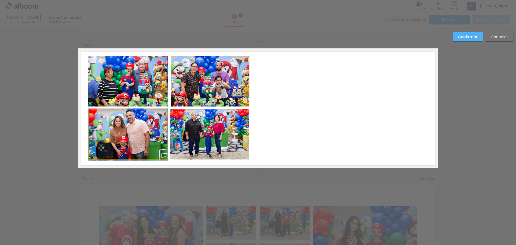
click at [145, 131] on quentale-photo at bounding box center [128, 134] width 79 height 50
click at [138, 90] on quentale-photo at bounding box center [127, 81] width 79 height 50
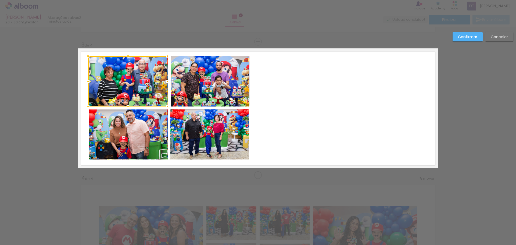
click at [208, 89] on quentale-photo at bounding box center [210, 81] width 78 height 50
click at [139, 129] on quentale-photo at bounding box center [128, 134] width 79 height 50
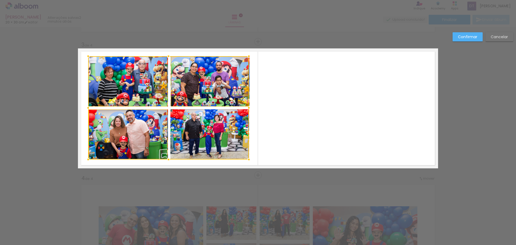
click at [198, 138] on div at bounding box center [168, 107] width 161 height 103
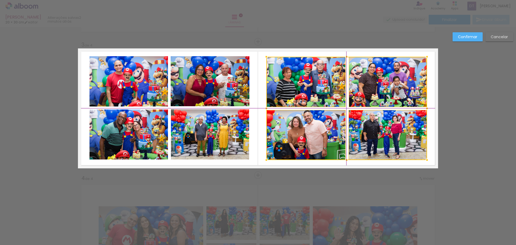
drag, startPoint x: 198, startPoint y: 135, endPoint x: 371, endPoint y: 137, distance: 173.1
click at [371, 137] on div at bounding box center [346, 108] width 161 height 103
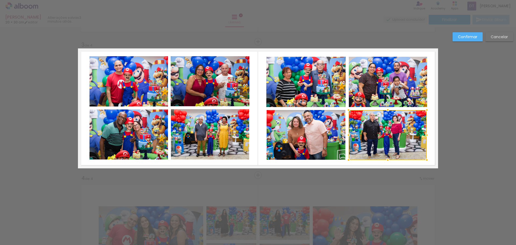
click at [465, 147] on div "Confirmar Cancelar" at bounding box center [258, 106] width 516 height 680
click at [465, 148] on div "Confirmar Cancelar" at bounding box center [258, 106] width 516 height 680
click at [430, 110] on quentale-layouter at bounding box center [258, 108] width 360 height 120
click at [395, 131] on quentale-photo at bounding box center [388, 135] width 78 height 50
drag, startPoint x: 395, startPoint y: 131, endPoint x: 390, endPoint y: 134, distance: 5.9
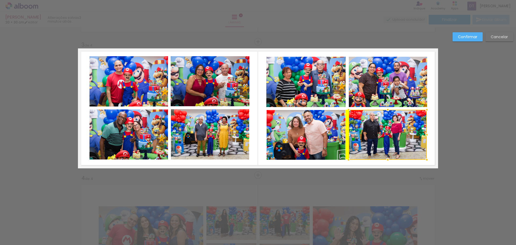
click at [390, 134] on div at bounding box center [388, 135] width 78 height 50
click at [488, 130] on div "Confirmar Cancelar" at bounding box center [258, 106] width 516 height 680
click at [458, 119] on div "Confirmar Cancelar" at bounding box center [258, 106] width 516 height 680
click at [429, 103] on quentale-layouter at bounding box center [258, 108] width 360 height 120
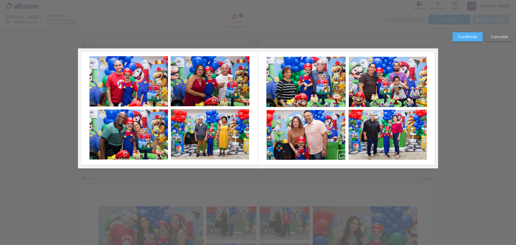
click at [0, 0] on slot "Confirmar" at bounding box center [0, 0] width 0 height 0
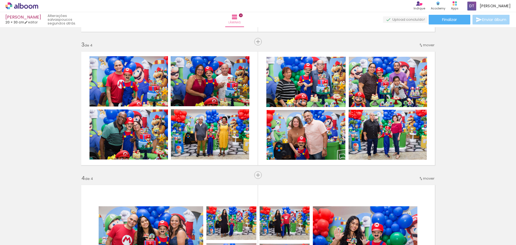
scroll to position [0, 540]
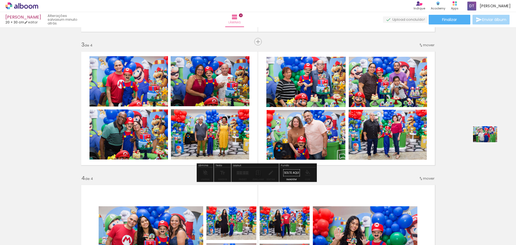
drag, startPoint x: 419, startPoint y: 230, endPoint x: 489, endPoint y: 142, distance: 112.3
click at [489, 142] on quentale-workspace at bounding box center [258, 122] width 516 height 245
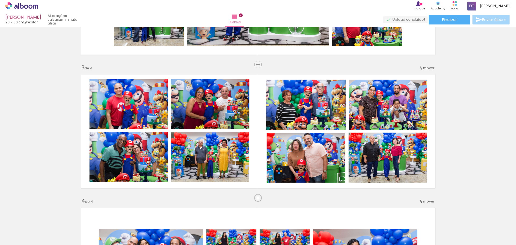
scroll to position [235, 0]
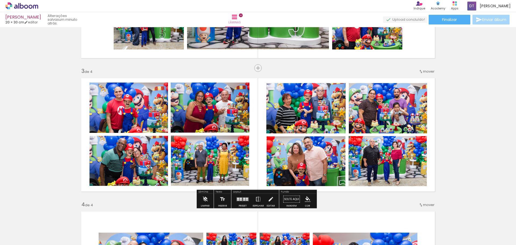
click at [431, 101] on quentale-layouter at bounding box center [258, 135] width 360 height 120
click at [246, 199] on div at bounding box center [247, 199] width 2 height 1
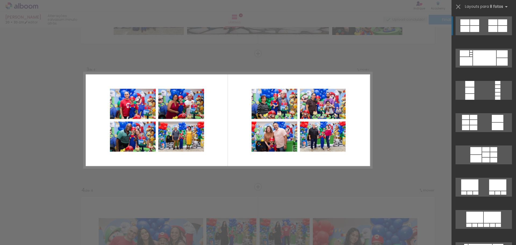
scroll to position [250, 0]
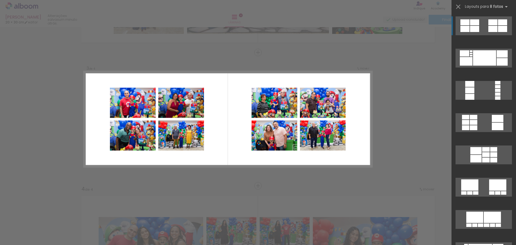
click at [407, 155] on div "Confirmar Cancelar" at bounding box center [258, 117] width 516 height 680
